Goal: Navigation & Orientation: Find specific page/section

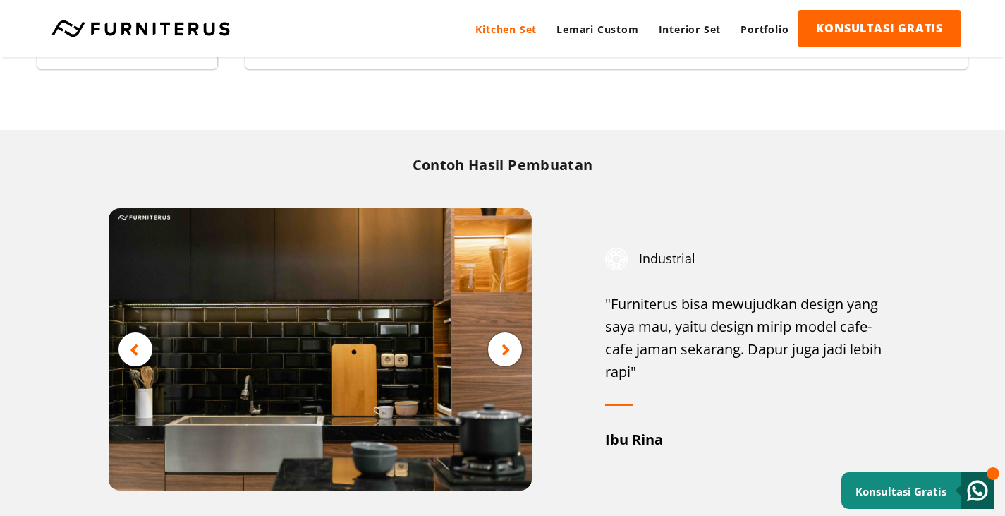
scroll to position [1764, 0]
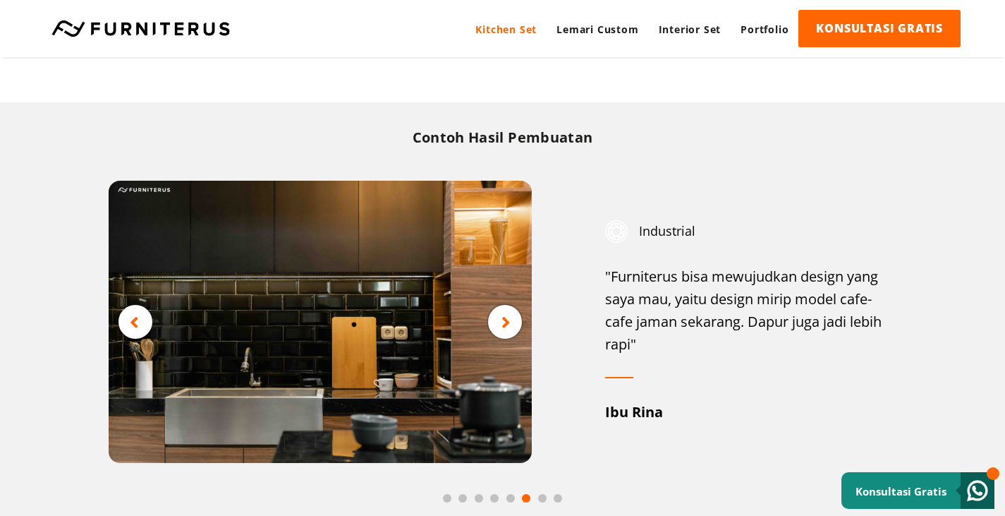
click at [509, 330] on icon at bounding box center [506, 322] width 9 height 18
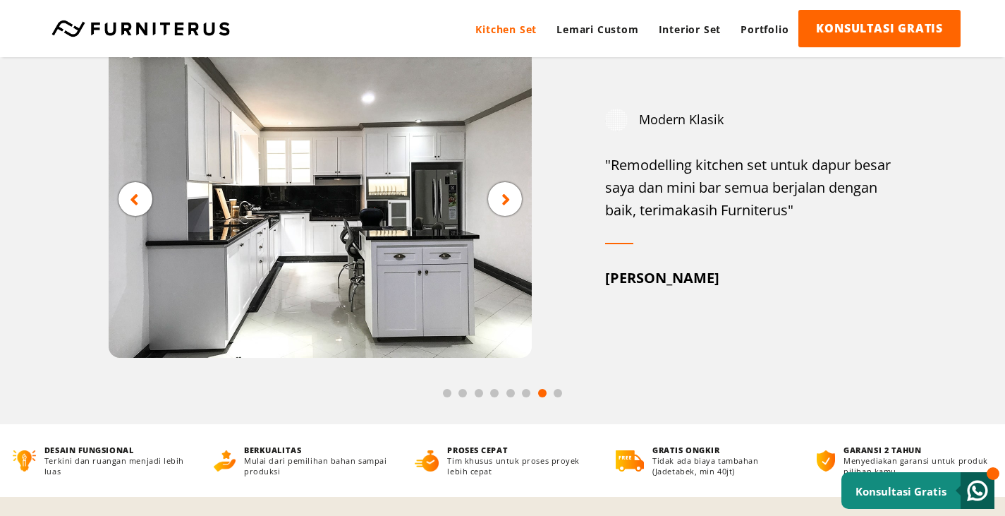
scroll to position [1905, 0]
click at [512, 210] on div at bounding box center [505, 198] width 34 height 34
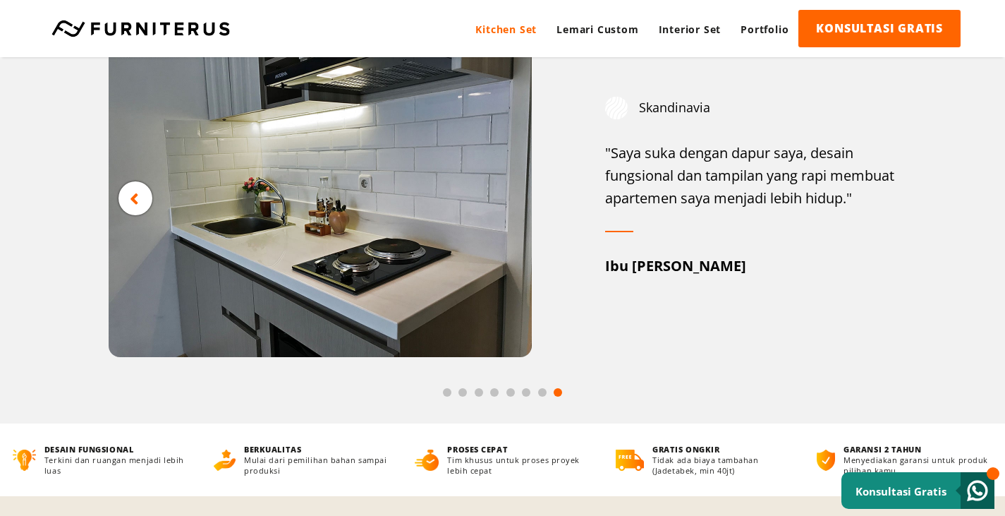
click at [128, 207] on div at bounding box center [136, 198] width 34 height 34
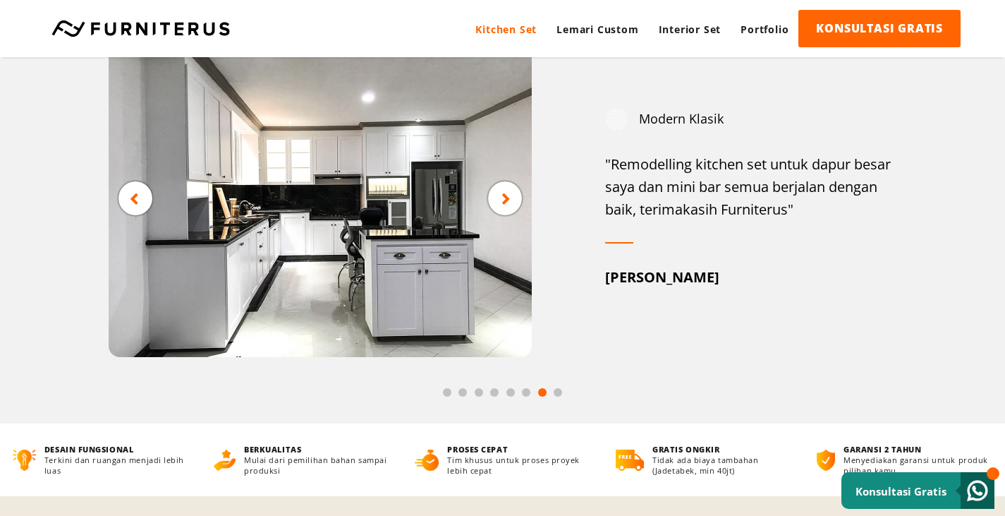
click at [139, 210] on div at bounding box center [136, 198] width 34 height 34
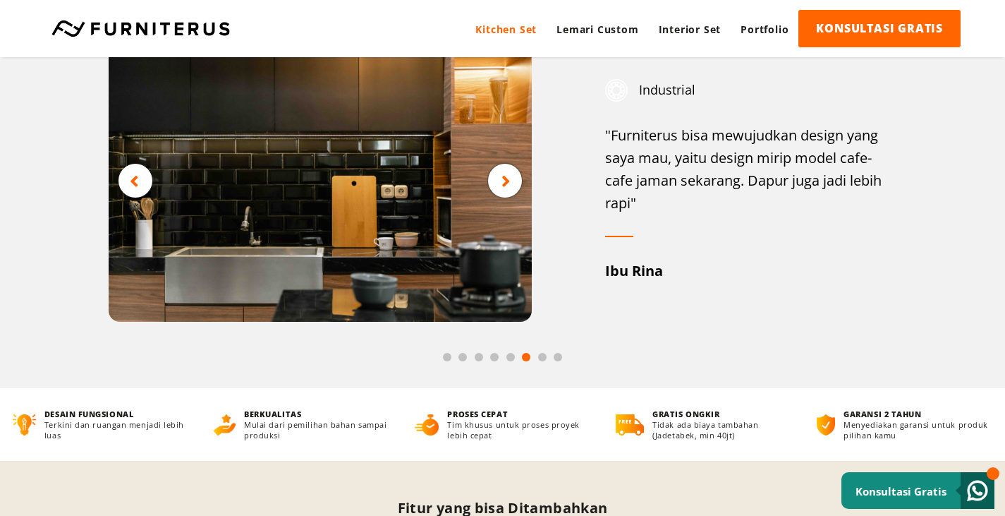
click at [138, 183] on icon at bounding box center [134, 181] width 9 height 18
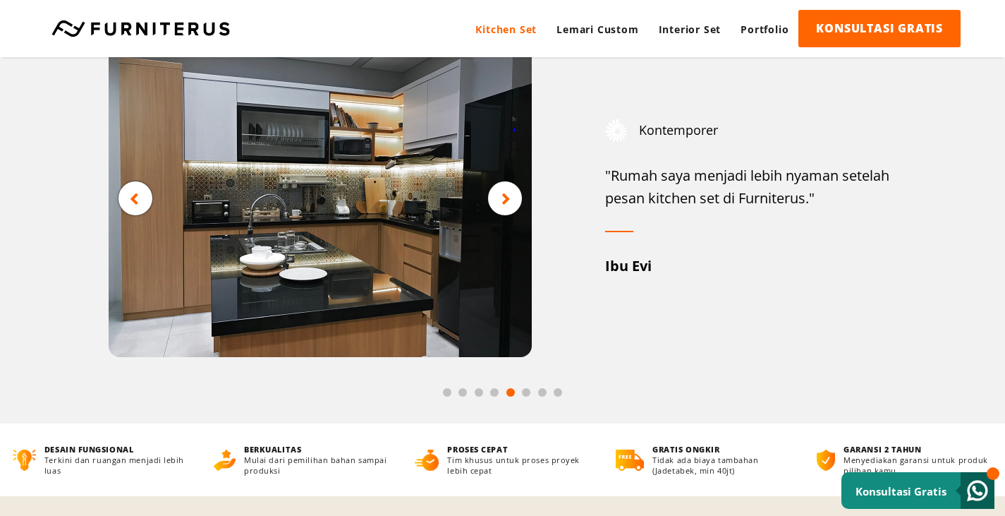
click at [138, 183] on img at bounding box center [320, 198] width 423 height 317
click at [133, 199] on icon at bounding box center [134, 199] width 9 height 18
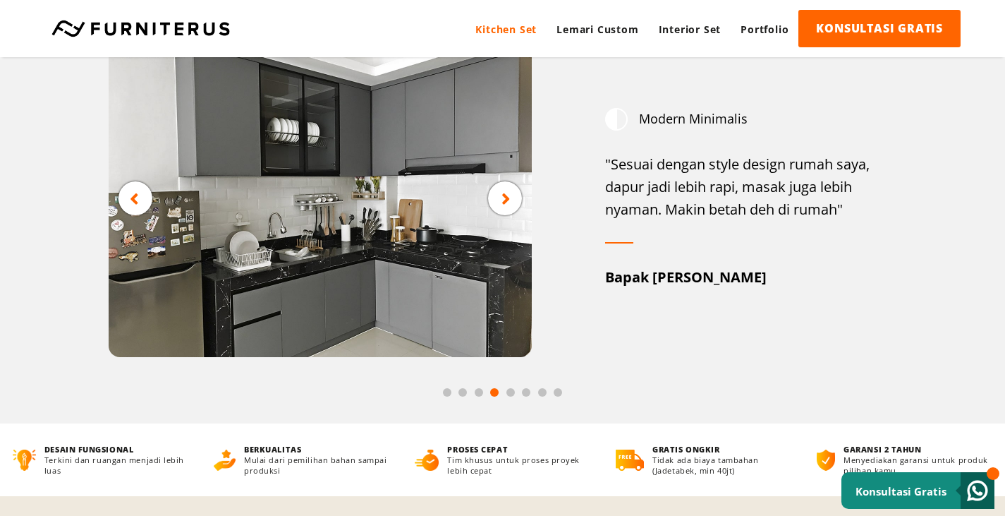
click at [136, 203] on icon at bounding box center [134, 199] width 9 height 18
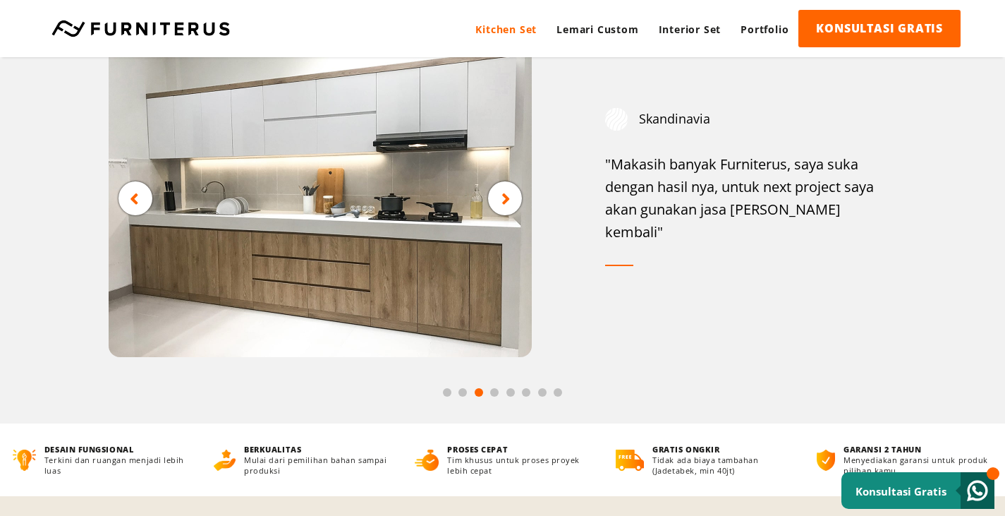
click at [301, 235] on img at bounding box center [320, 198] width 423 height 317
